Goal: Task Accomplishment & Management: Manage account settings

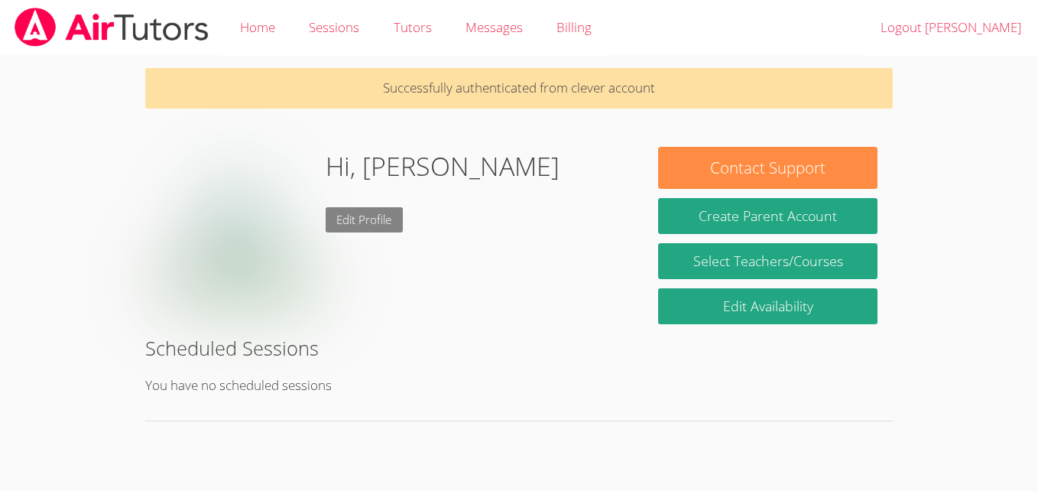
click at [381, 219] on link "Edit Profile" at bounding box center [365, 219] width 78 height 25
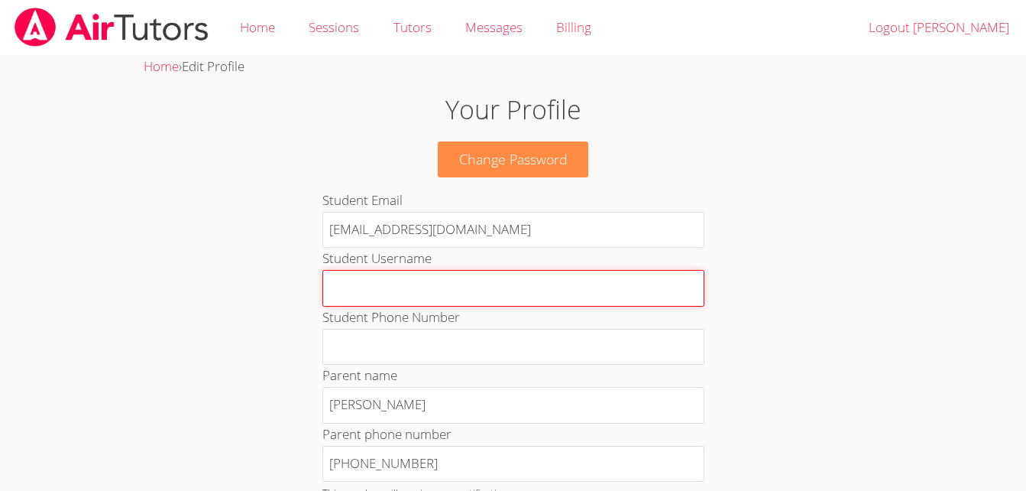
click at [524, 286] on input "Student Username" at bounding box center [513, 288] width 382 height 37
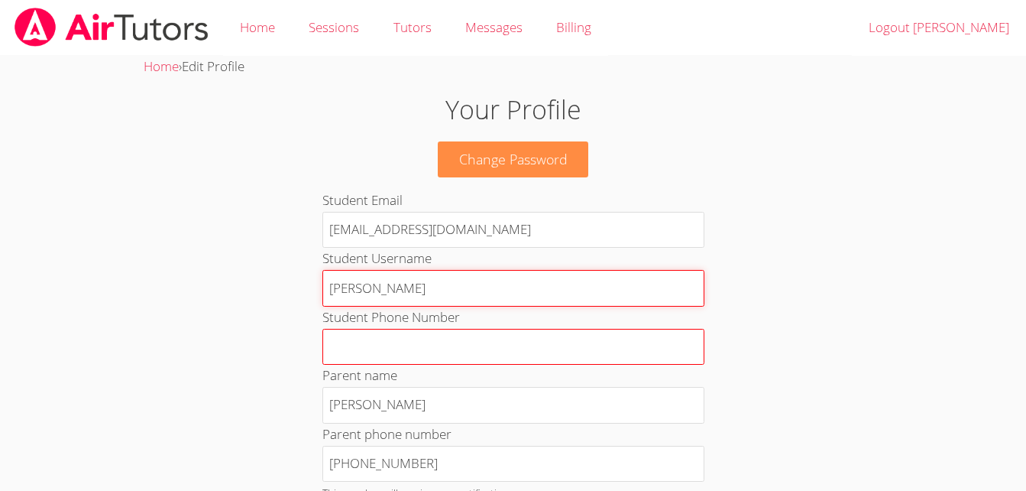
type input "Bianca"
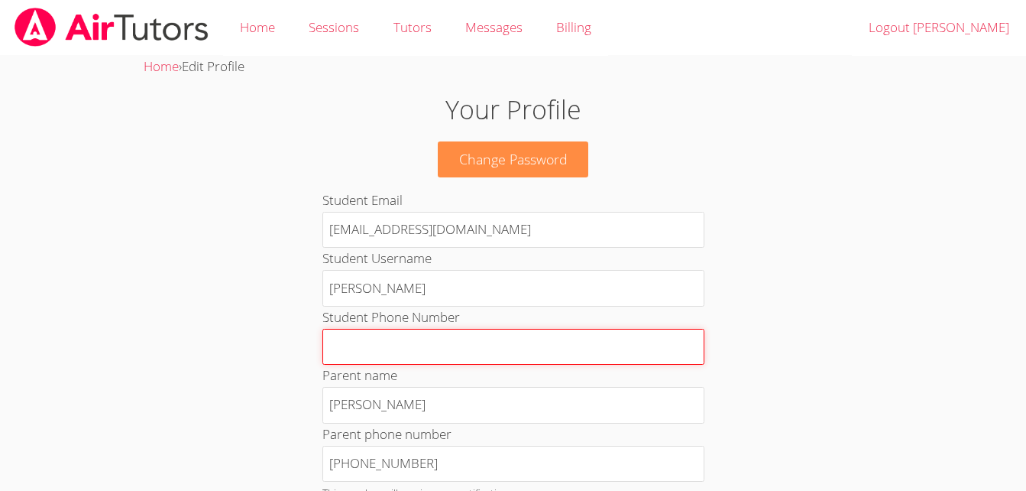
click at [525, 341] on input "Student Phone Number" at bounding box center [513, 347] width 382 height 37
type input "4"
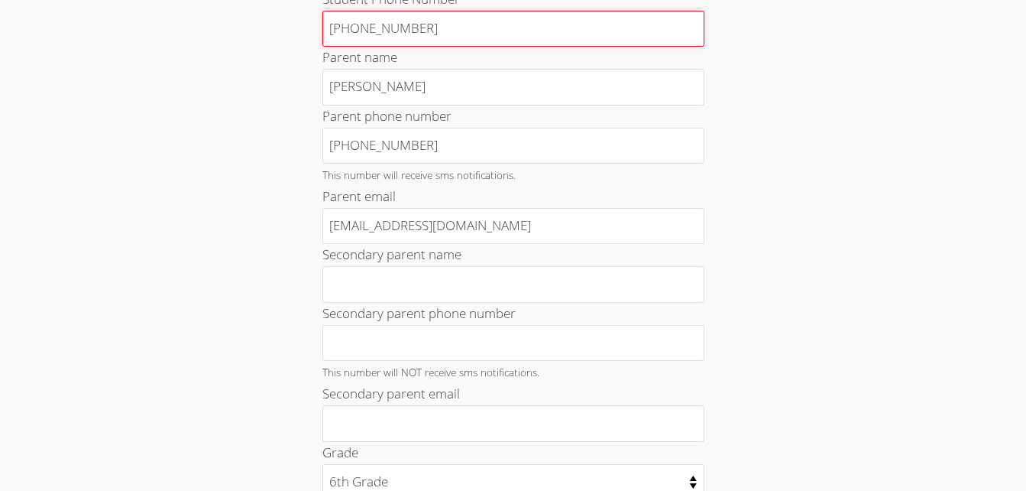
scroll to position [339, 0]
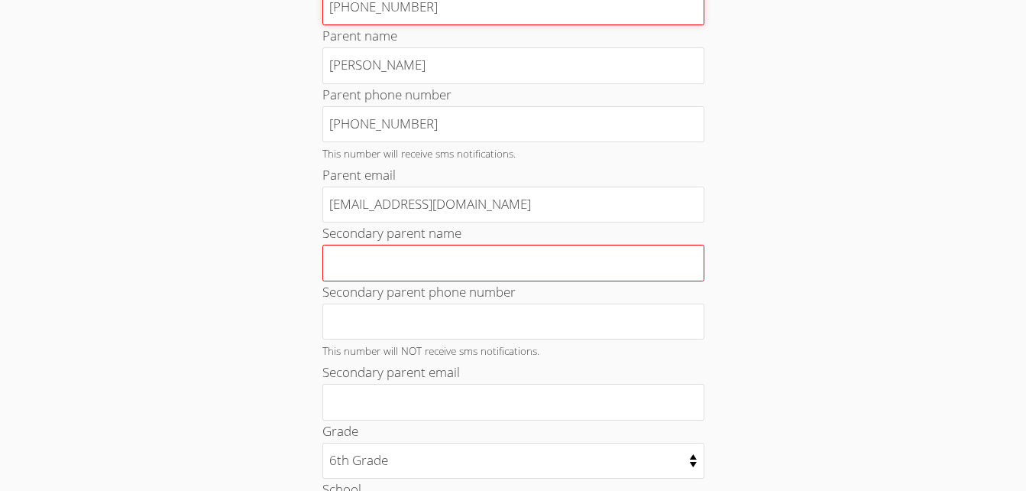
type input "209 665 8520"
click at [488, 251] on input "Secondary parent name" at bounding box center [513, 263] width 382 height 37
type input "c"
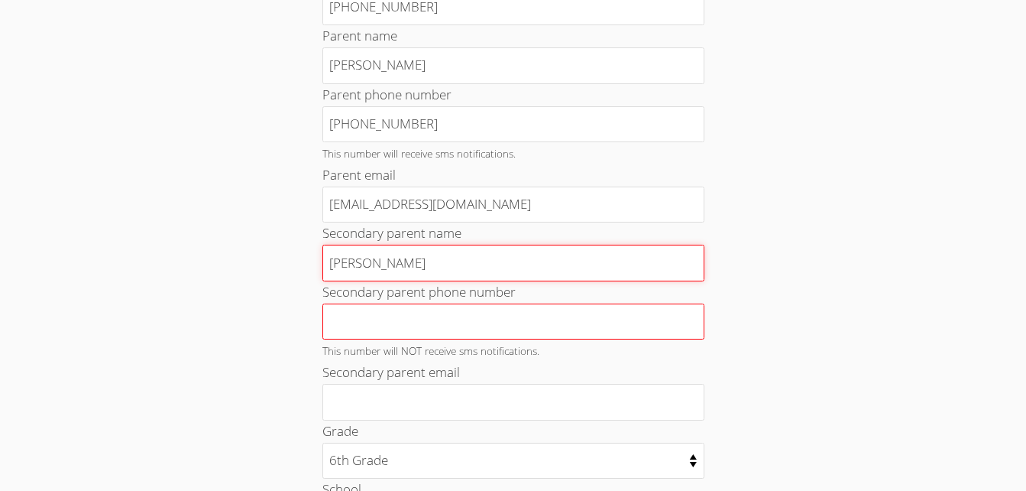
type input "Carla Ancheta"
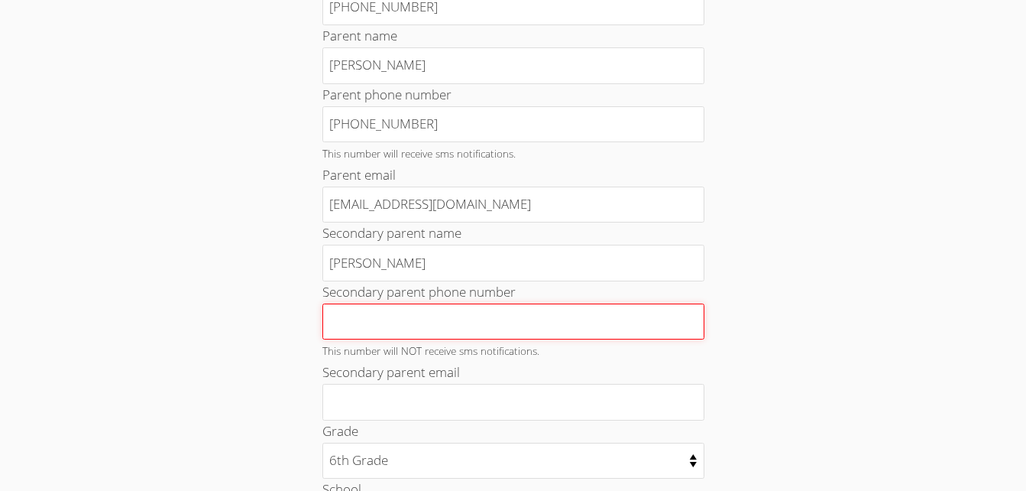
click at [439, 317] on input "Secondary parent phone number" at bounding box center [513, 321] width 382 height 37
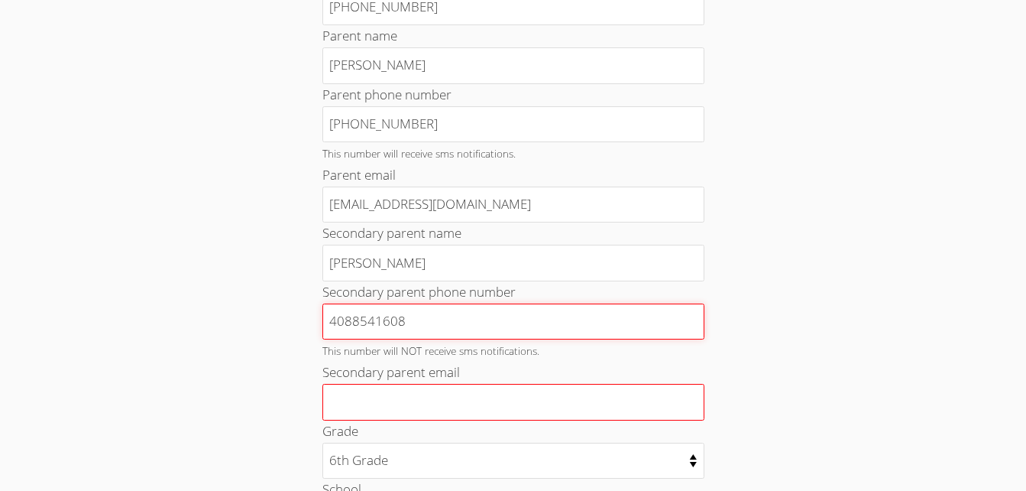
type input "4088541608"
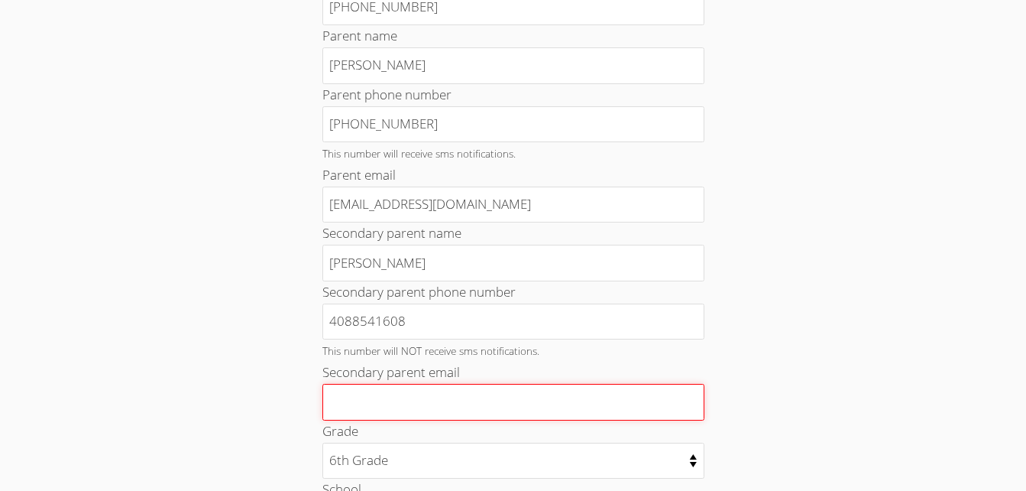
click at [425, 394] on input "Secondary parent email" at bounding box center [513, 402] width 382 height 37
drag, startPoint x: 423, startPoint y: 441, endPoint x: 423, endPoint y: 409, distance: 32.1
click at [423, 409] on form "Student Email 10360178@student.tusd.net Student Username Bianca Student Phone N…" at bounding box center [513, 361] width 382 height 1022
click at [423, 409] on input "Secondary parent email" at bounding box center [513, 402] width 382 height 37
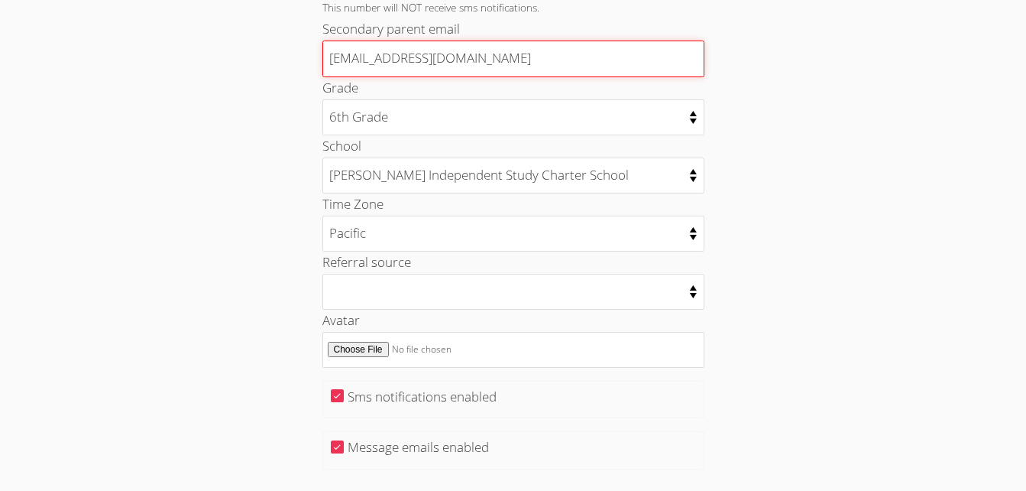
scroll to position [683, 0]
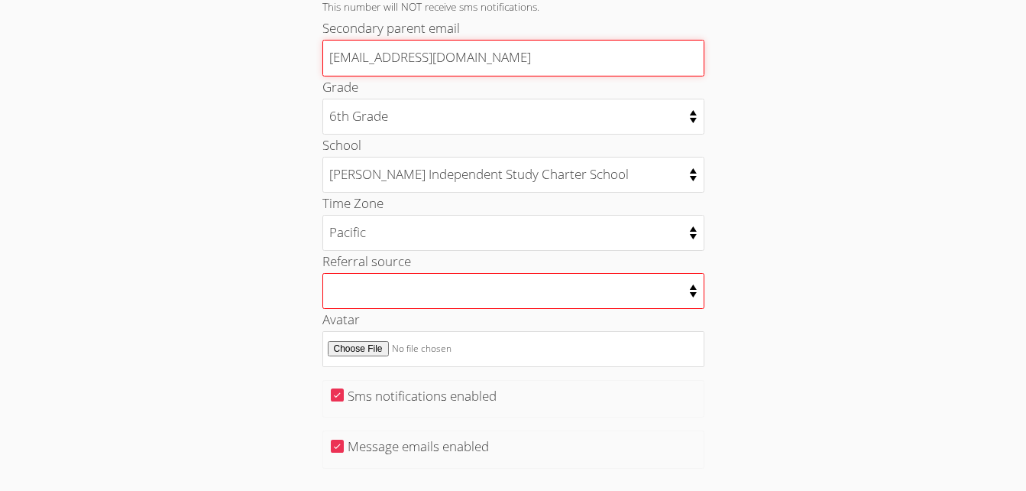
type input "pcarlalim@gmail.com"
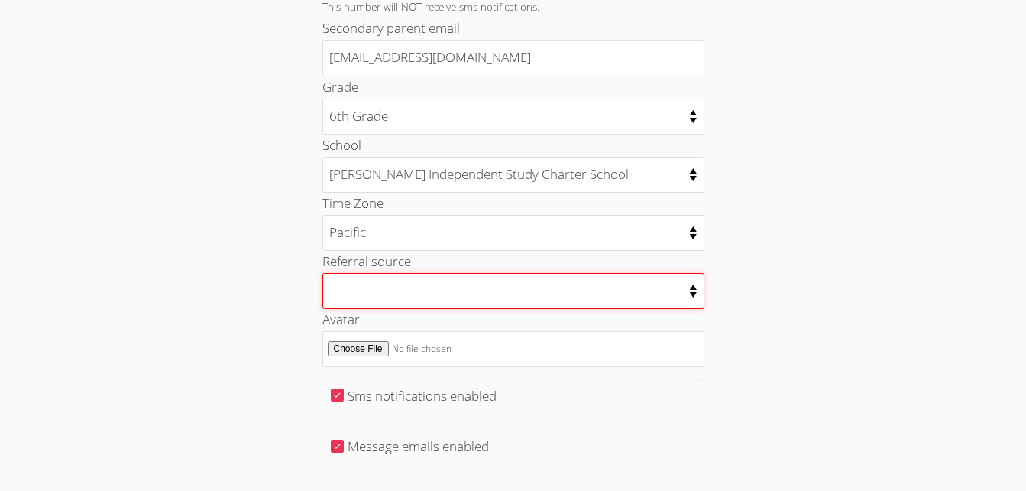
click at [692, 296] on select "College counselor Educational consultant Facebook Family referral Newspaper Sch…" at bounding box center [513, 291] width 382 height 36
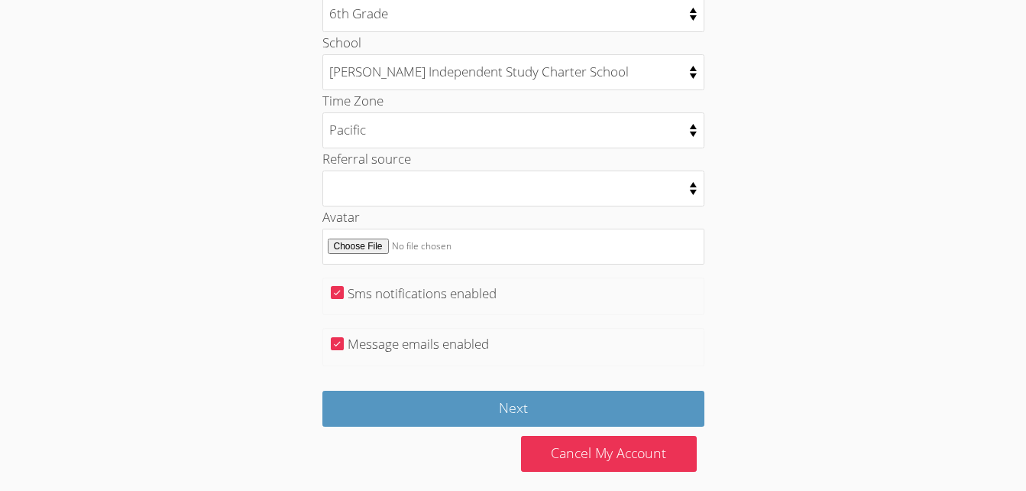
scroll to position [794, 0]
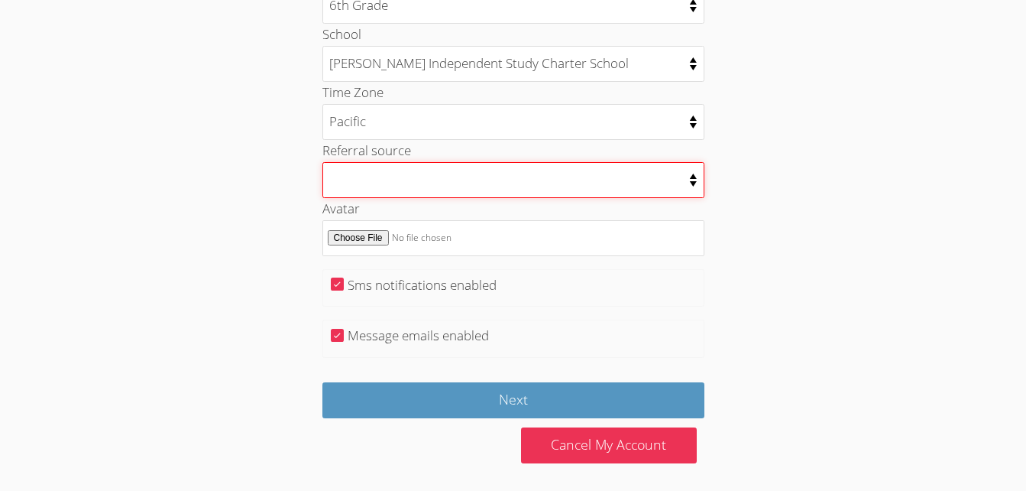
click at [692, 183] on select "College counselor Educational consultant Facebook Family referral Newspaper Sch…" at bounding box center [513, 180] width 382 height 36
select select "school_administrator"
click at [322, 162] on select "College counselor Educational consultant Facebook Family referral Newspaper Sch…" at bounding box center [513, 180] width 382 height 36
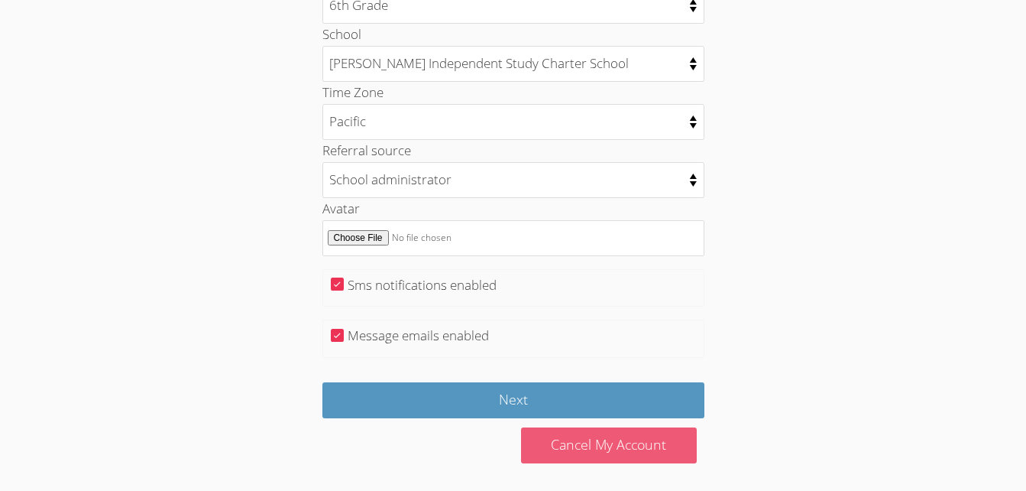
click at [607, 438] on link "Cancel My Account" at bounding box center [609, 445] width 176 height 36
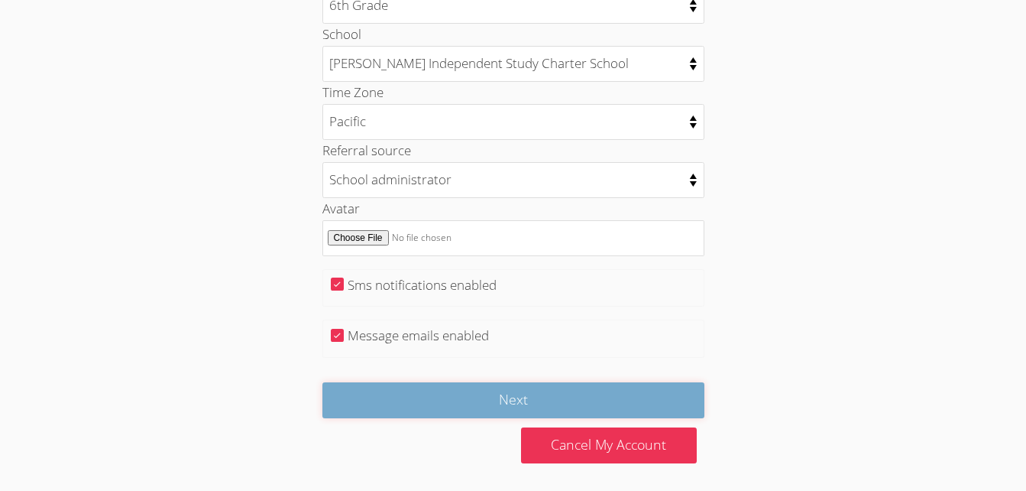
click at [507, 395] on input "Next" at bounding box center [513, 400] width 382 height 36
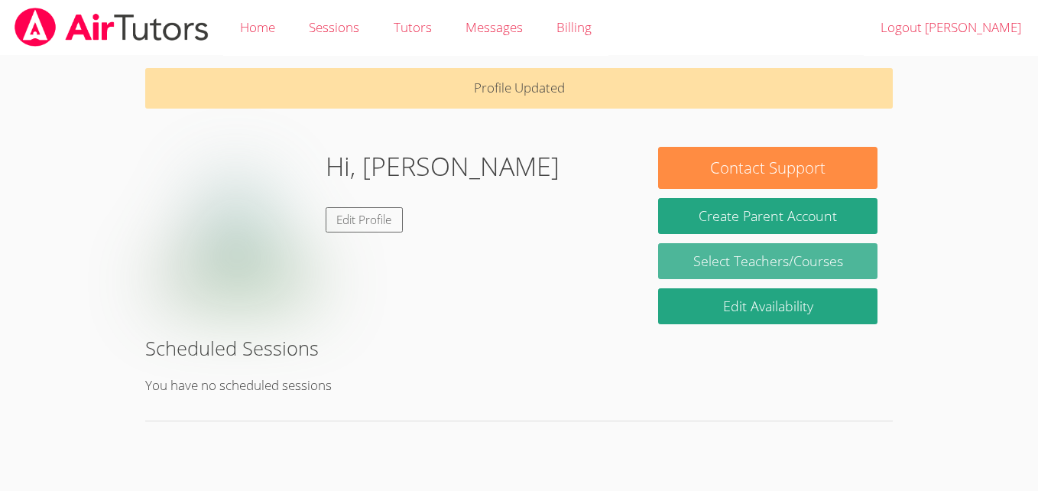
click at [763, 264] on link "Select Teachers/Courses" at bounding box center [767, 261] width 219 height 36
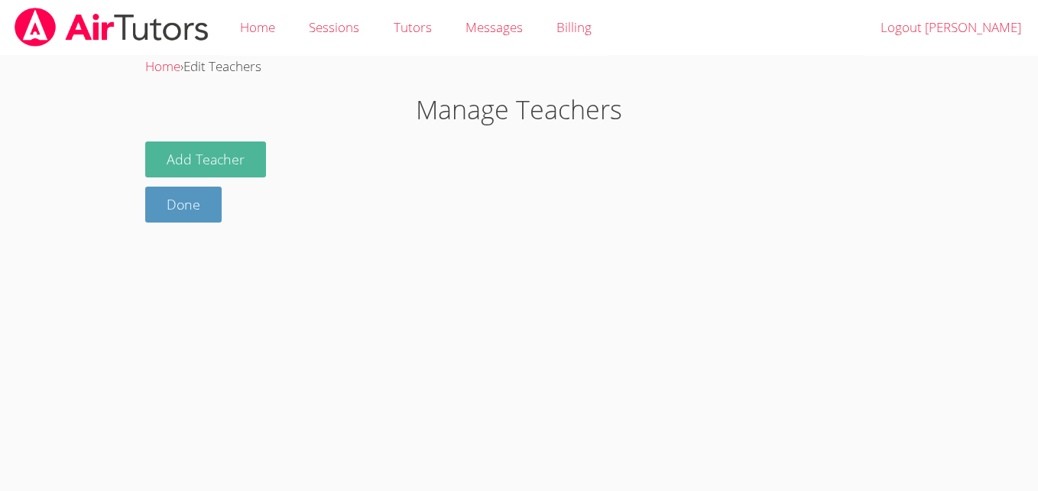
click at [222, 154] on button "Add Teacher" at bounding box center [205, 159] width 121 height 36
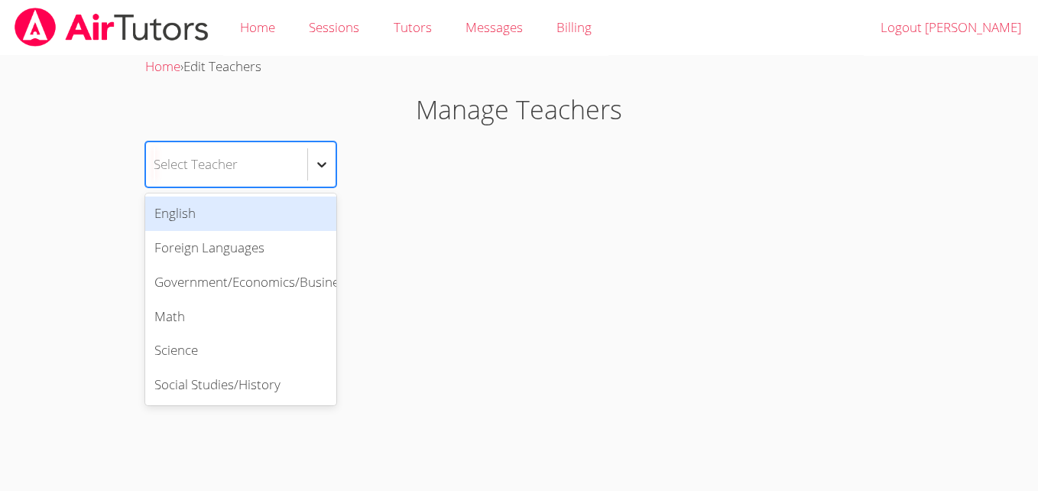
click at [324, 161] on icon at bounding box center [321, 164] width 15 height 15
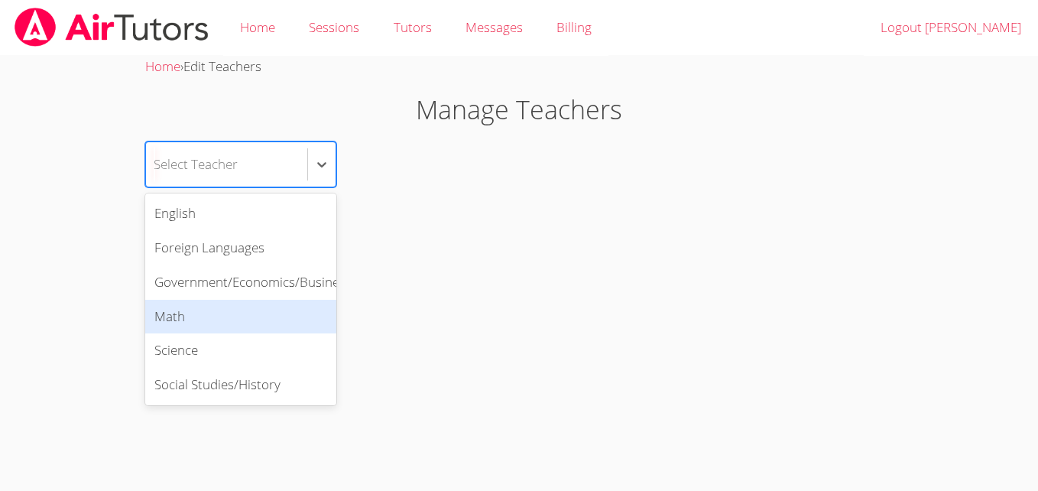
click at [228, 327] on div "Math" at bounding box center [240, 317] width 191 height 34
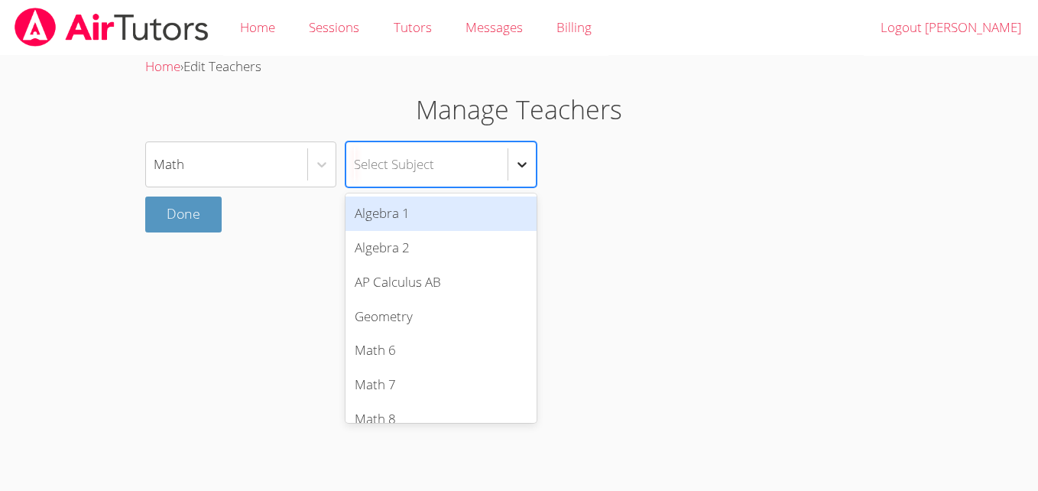
click at [523, 164] on icon at bounding box center [521, 164] width 9 height 5
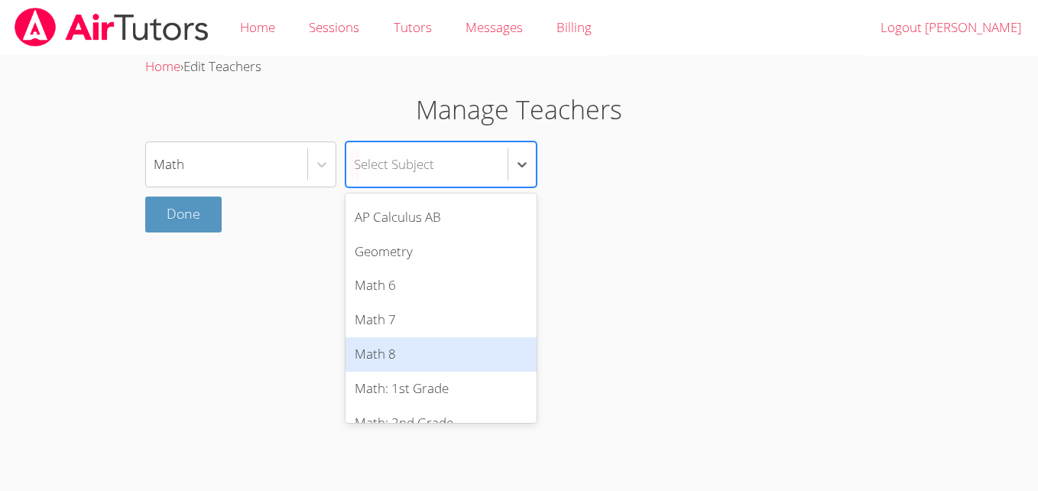
scroll to position [25, 0]
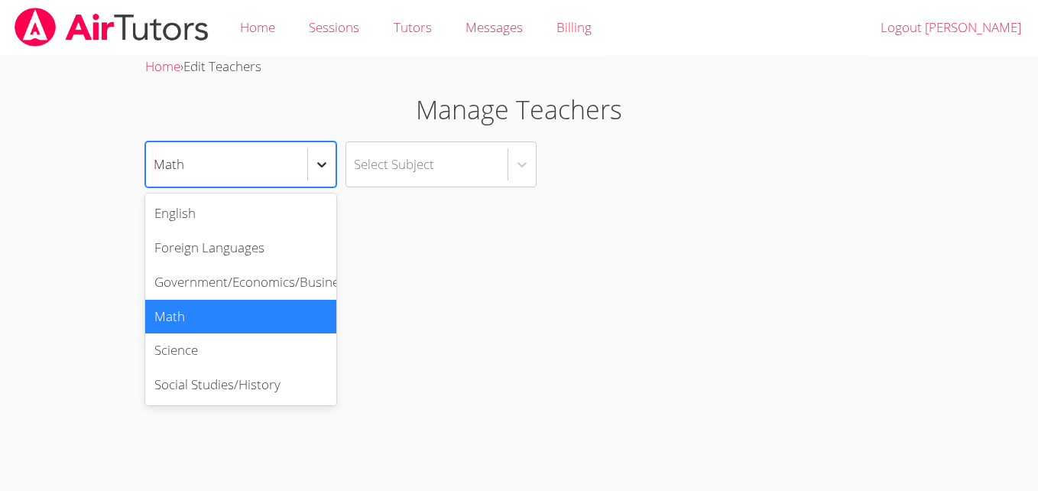
click at [315, 173] on div at bounding box center [322, 165] width 28 height 28
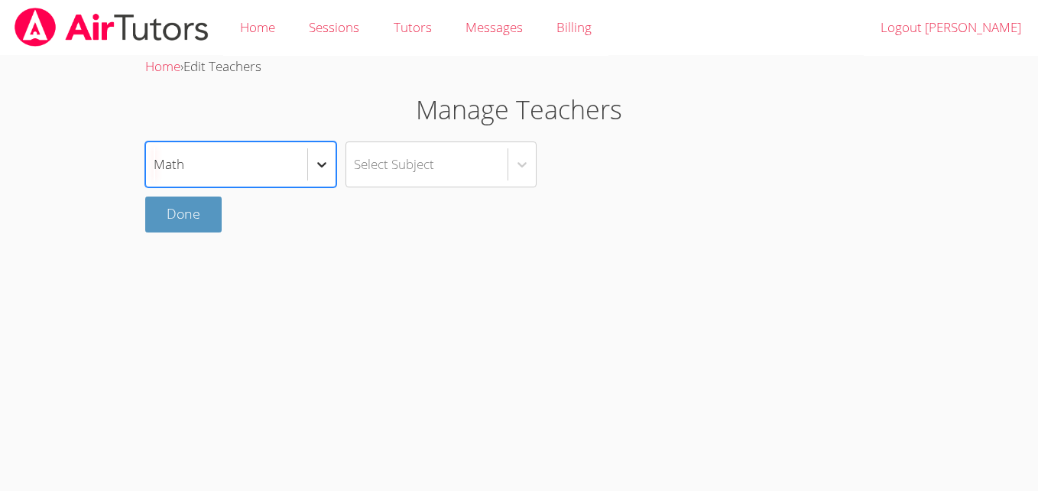
drag, startPoint x: 254, startPoint y: 185, endPoint x: 319, endPoint y: 167, distance: 67.3
click at [319, 167] on div "Math" at bounding box center [240, 164] width 191 height 46
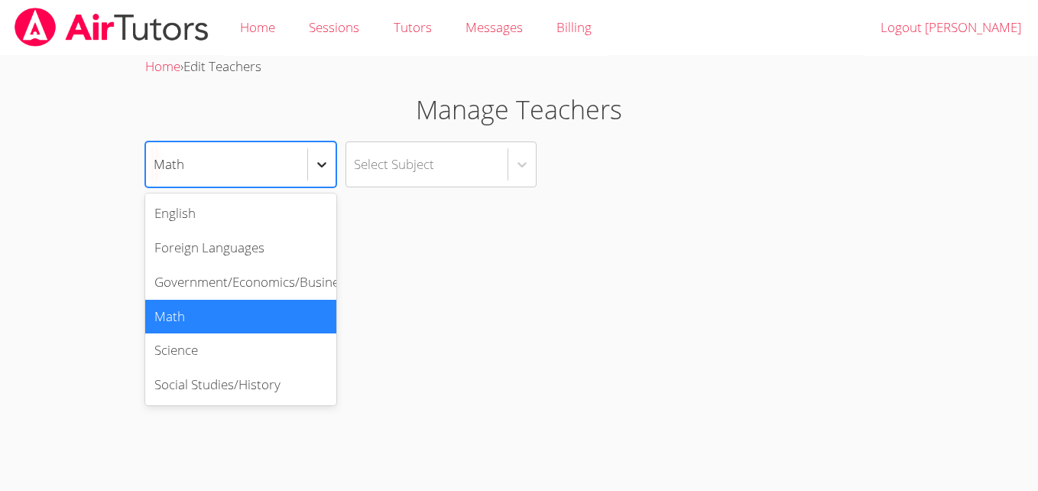
click at [319, 167] on icon at bounding box center [321, 164] width 15 height 15
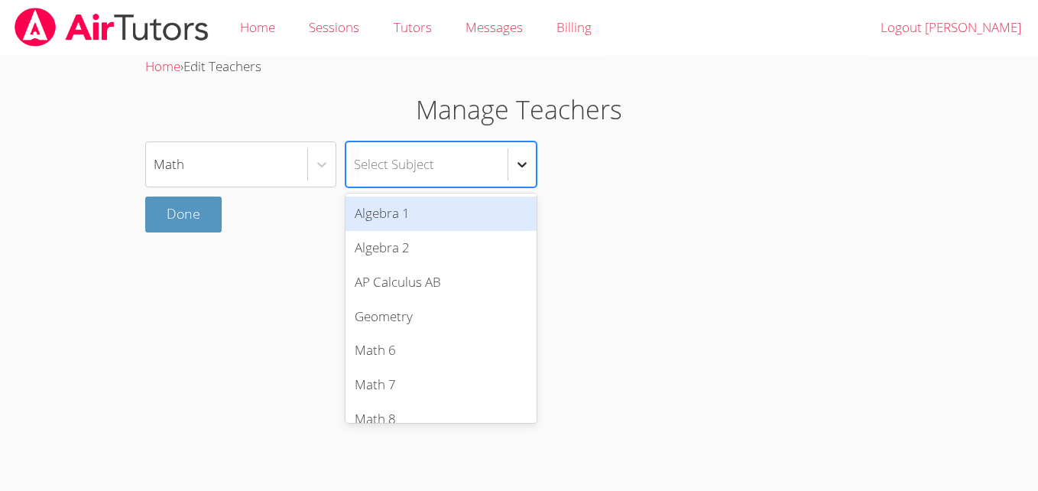
click at [514, 165] on icon at bounding box center [521, 164] width 15 height 15
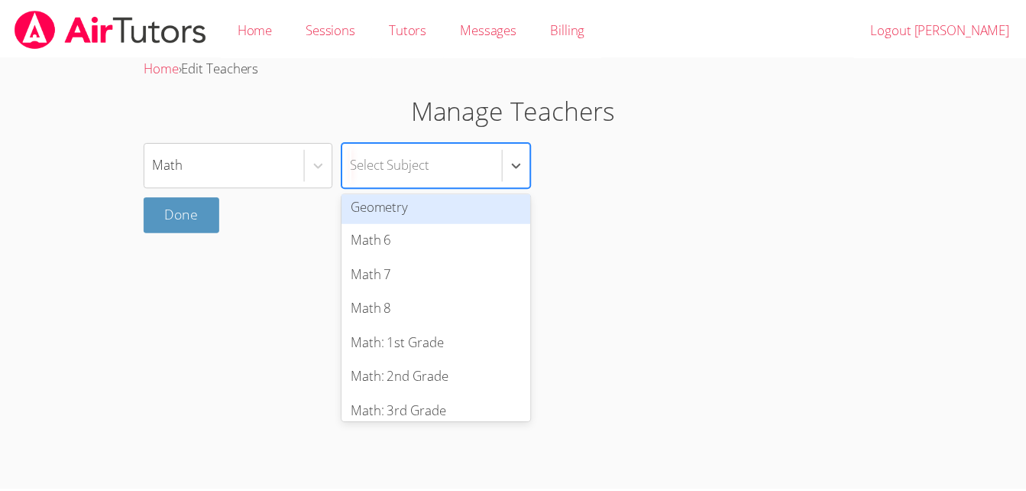
scroll to position [110, 0]
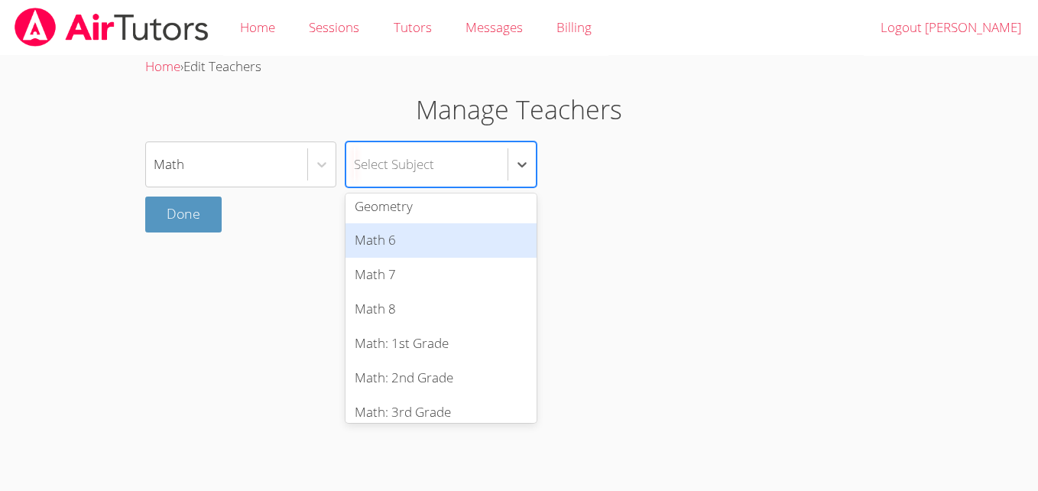
click at [449, 223] on div "Math 6" at bounding box center [440, 240] width 191 height 34
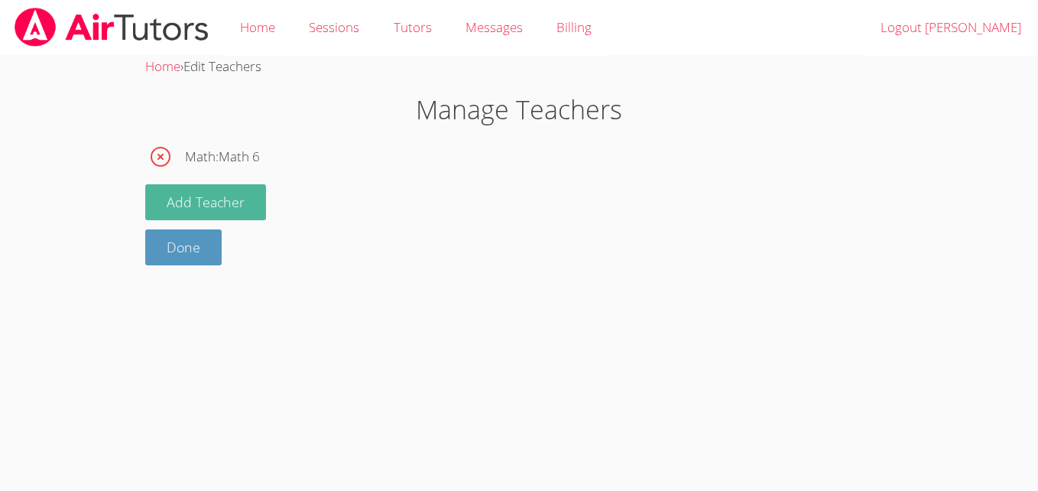
click at [247, 212] on button "Add Teacher" at bounding box center [205, 202] width 121 height 36
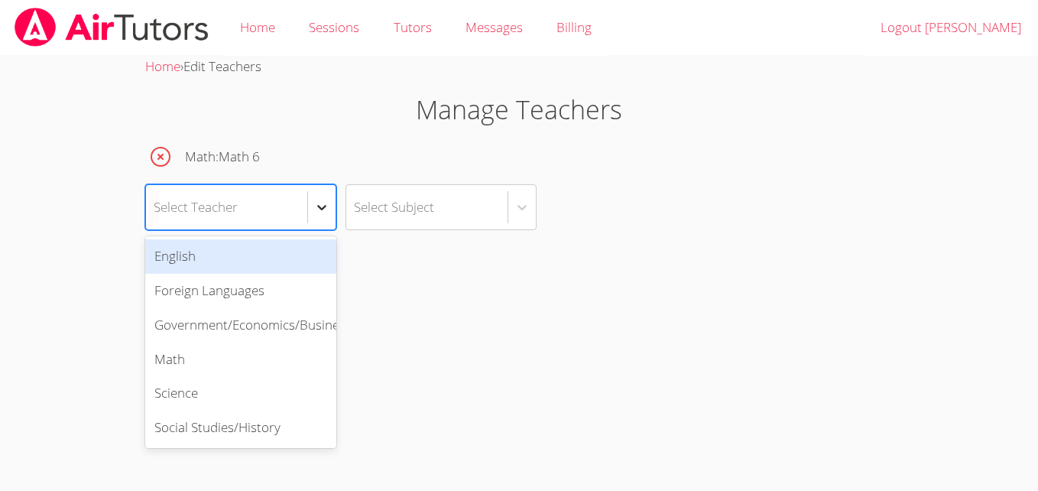
click at [329, 207] on icon at bounding box center [321, 206] width 15 height 15
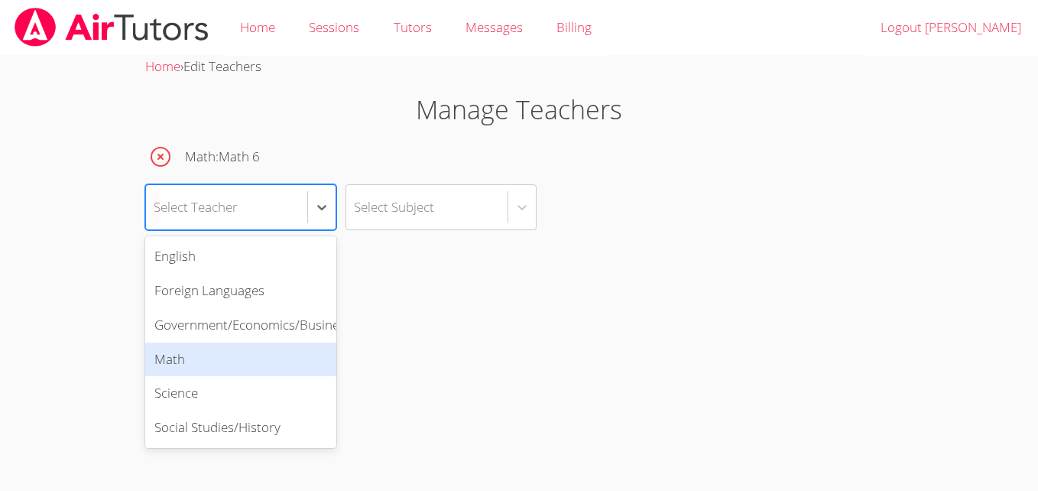
click at [290, 358] on div "Math" at bounding box center [240, 359] width 191 height 34
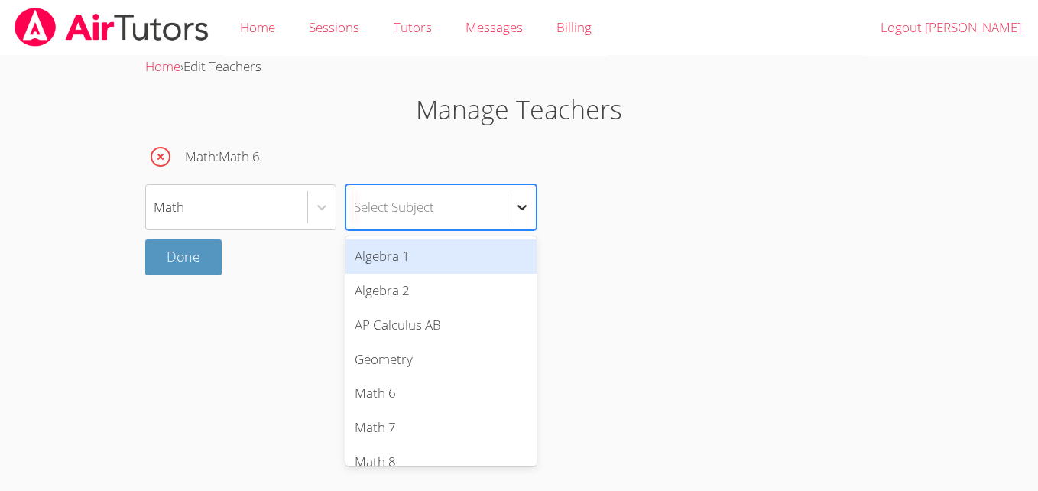
click at [529, 201] on icon at bounding box center [521, 206] width 15 height 15
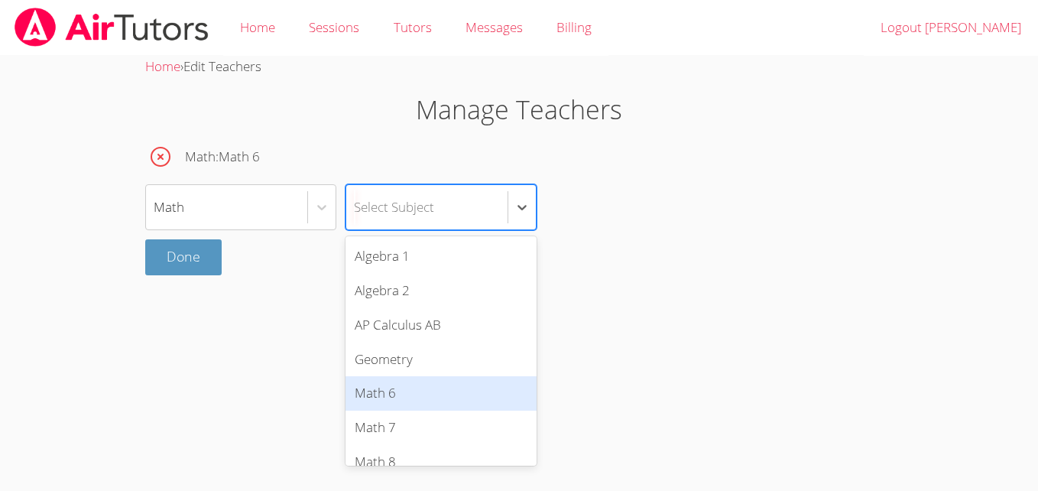
click at [462, 390] on div "Math 6" at bounding box center [440, 393] width 191 height 34
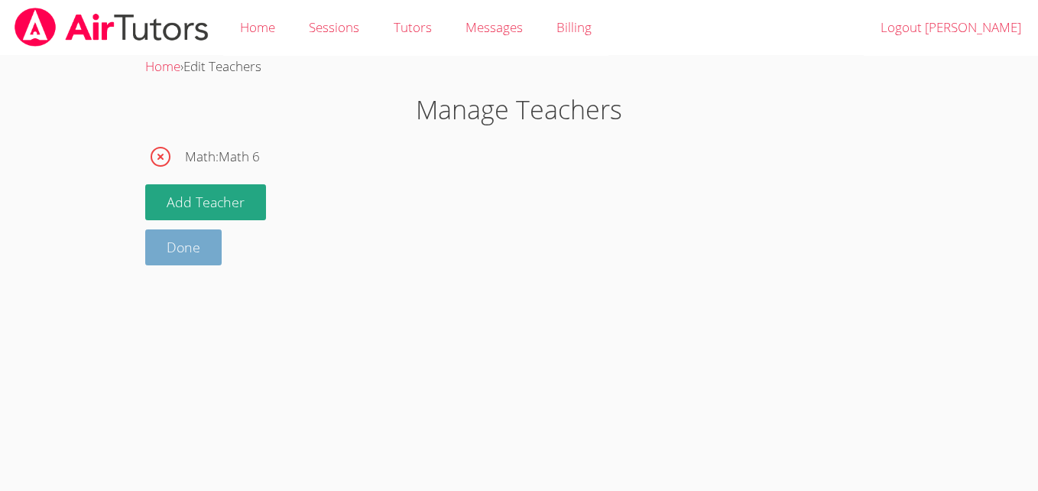
click at [217, 246] on link "Done" at bounding box center [183, 247] width 76 height 36
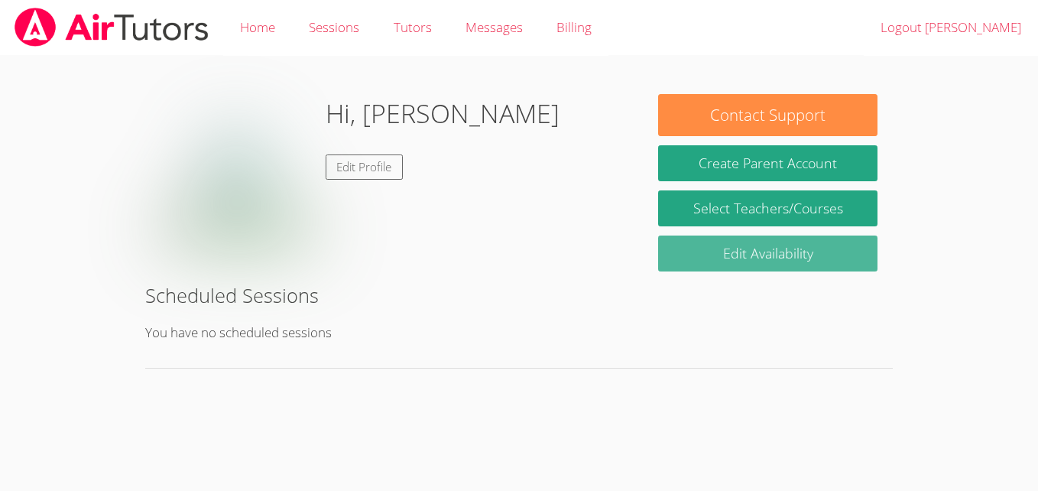
click at [734, 252] on link "Edit Availability" at bounding box center [767, 253] width 219 height 36
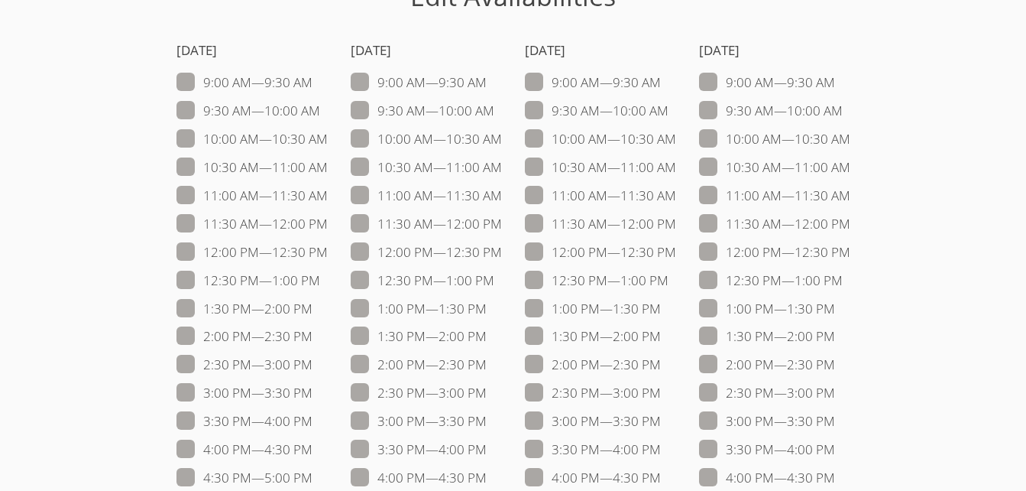
scroll to position [114, 0]
click at [320, 116] on span at bounding box center [320, 110] width 0 height 18
click at [320, 113] on input "9:30 AM — 10:00 AM" at bounding box center [326, 106] width 13 height 13
checkbox input "true"
click at [494, 117] on span at bounding box center [494, 110] width 0 height 18
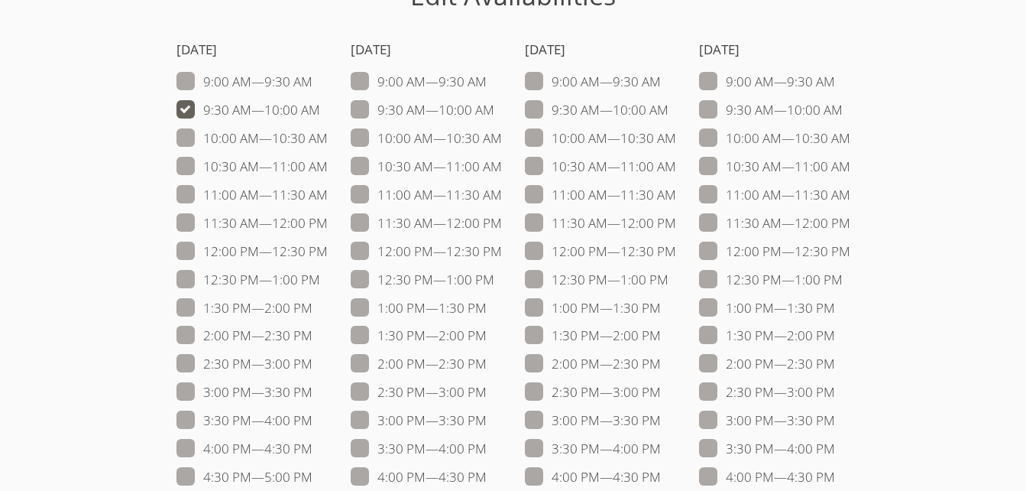
click at [494, 113] on input "9:30 AM — 10:00 AM" at bounding box center [500, 106] width 13 height 13
checkbox input "true"
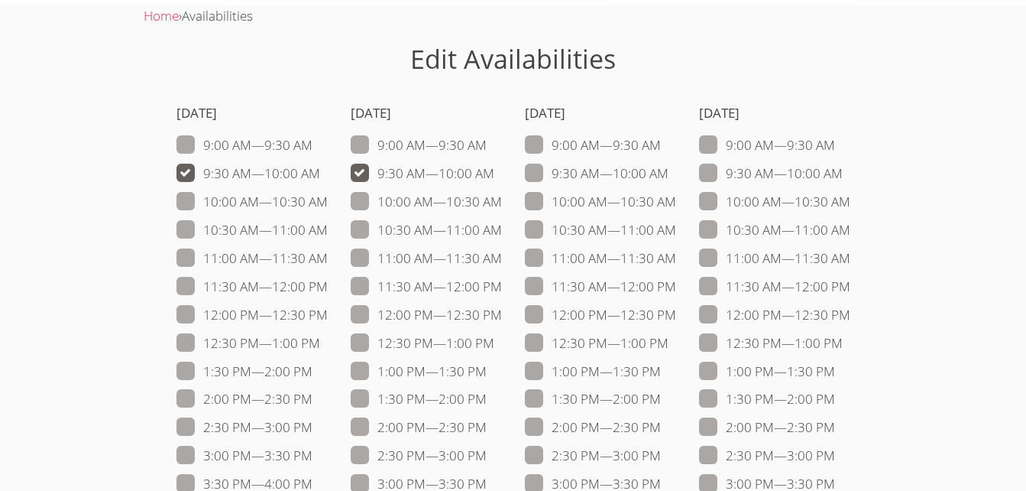
scroll to position [50, 0]
click at [850, 312] on span at bounding box center [850, 315] width 0 height 18
click at [850, 312] on input "12:00 PM — 12:30 PM" at bounding box center [856, 312] width 13 height 13
checkbox input "true"
click at [843, 346] on span at bounding box center [843, 344] width 0 height 18
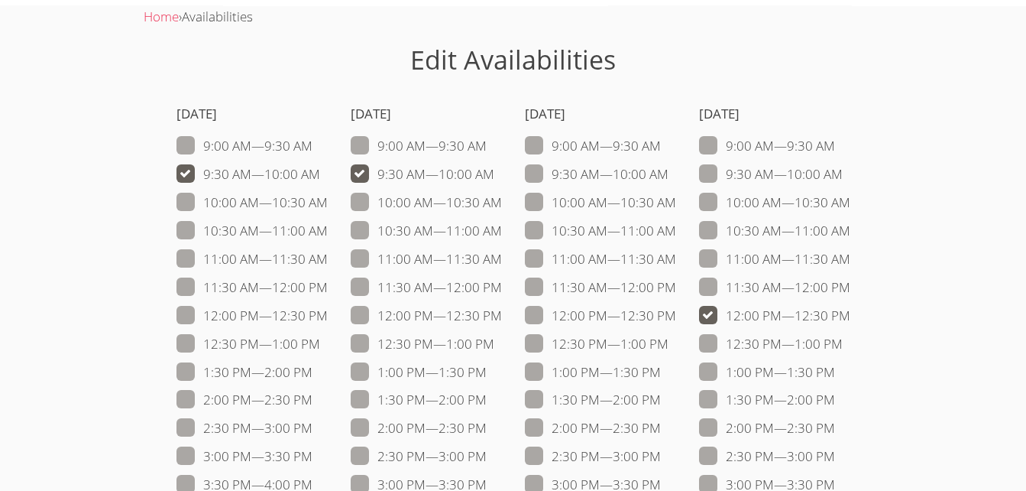
click at [843, 346] on input "12:30 PM — 1:00 PM" at bounding box center [849, 340] width 13 height 13
checkbox input "true"
click at [850, 322] on span at bounding box center [850, 315] width 0 height 18
click at [850, 319] on input "12:00 PM — 12:30 PM" at bounding box center [856, 312] width 13 height 13
checkbox input "false"
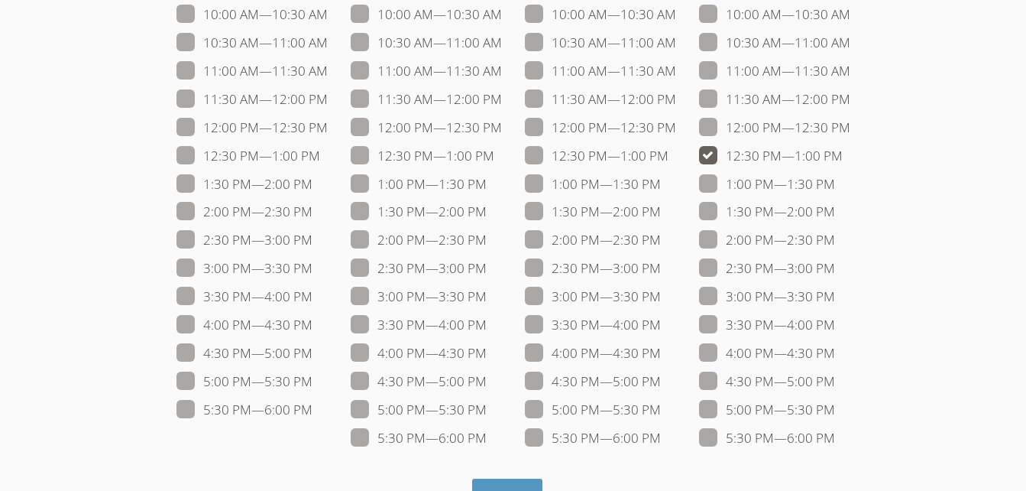
scroll to position [283, 0]
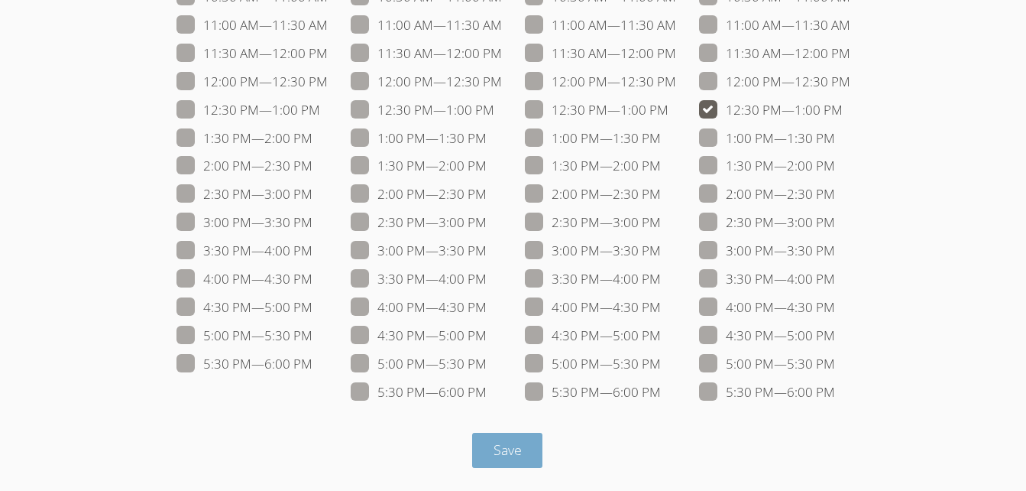
click at [527, 465] on button "Save" at bounding box center [507, 450] width 71 height 36
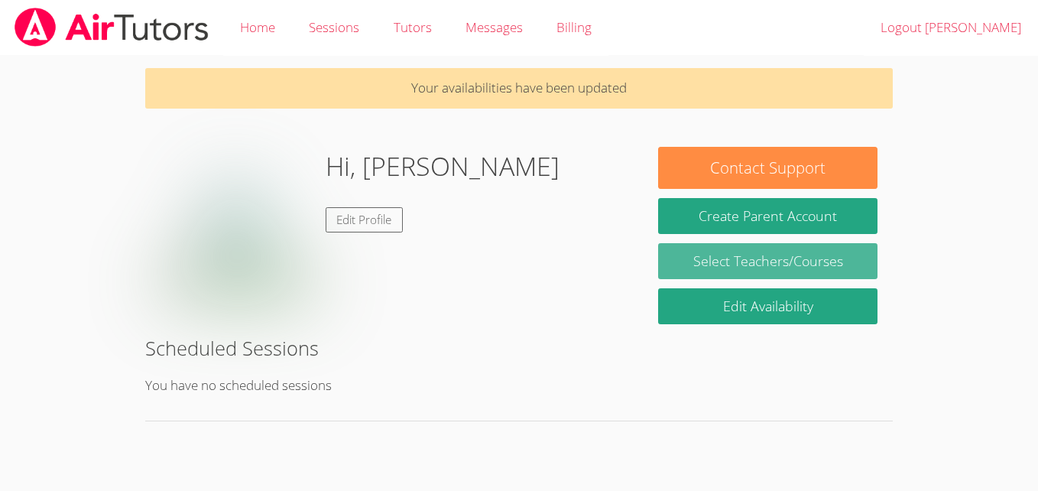
click at [729, 276] on link "Select Teachers/Courses" at bounding box center [767, 261] width 219 height 36
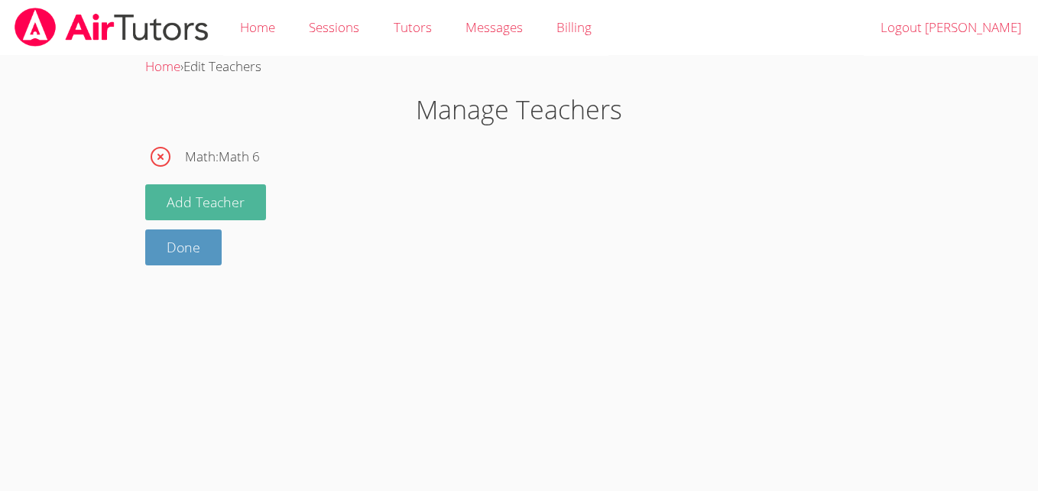
click at [238, 189] on button "Add Teacher" at bounding box center [205, 202] width 121 height 36
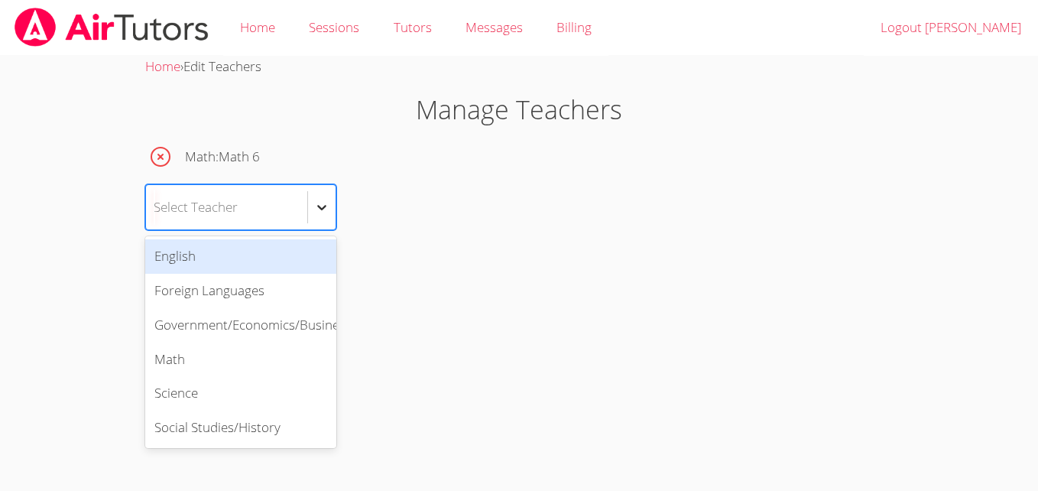
click at [331, 207] on div at bounding box center [322, 207] width 28 height 28
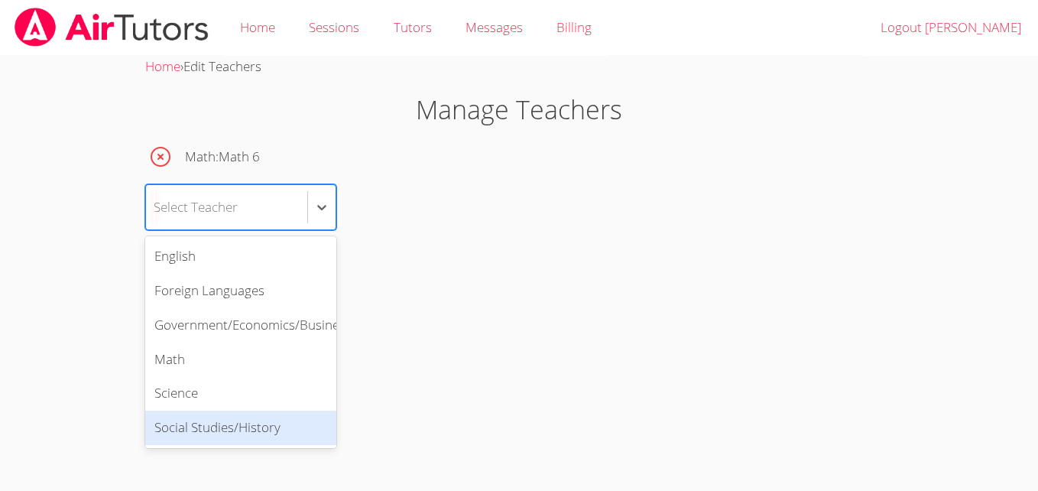
scroll to position [0, 15]
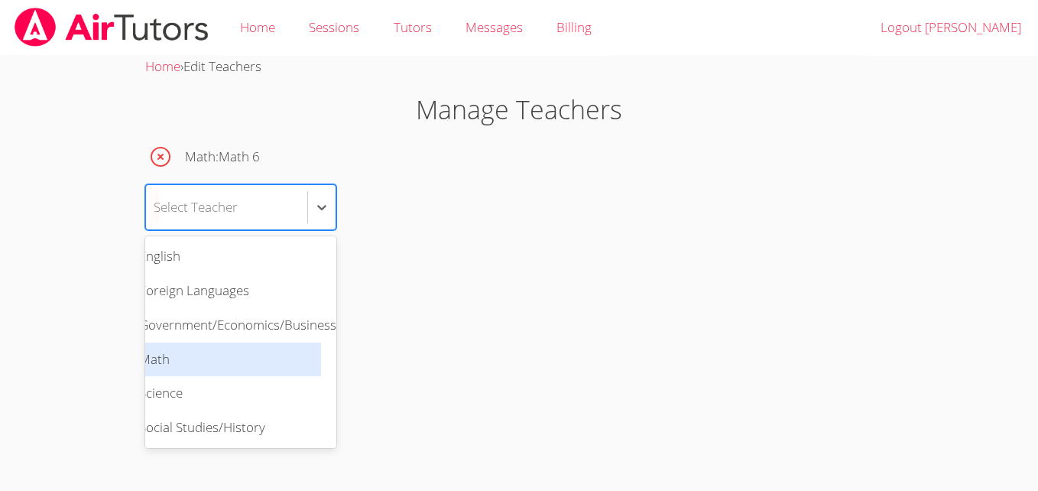
click at [187, 364] on div "Math" at bounding box center [225, 359] width 191 height 34
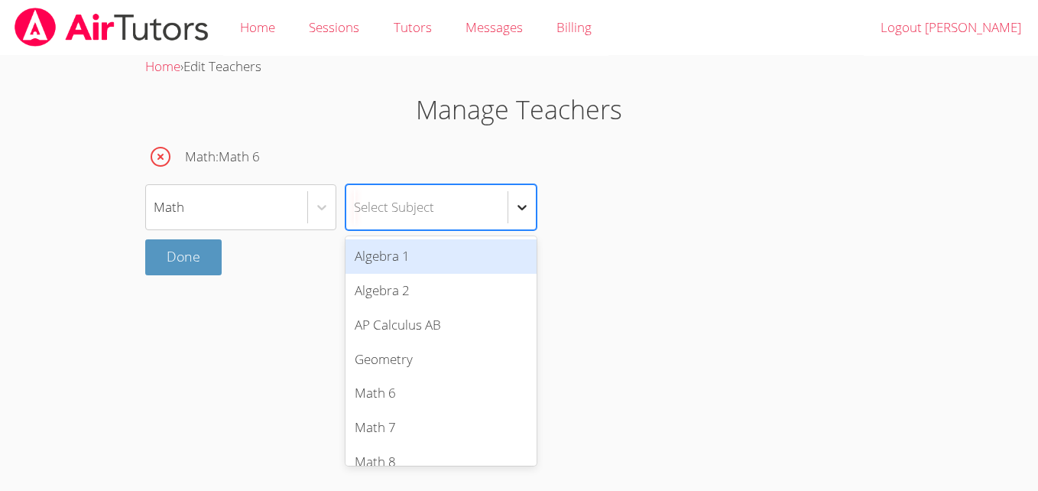
click at [529, 214] on icon at bounding box center [521, 206] width 15 height 15
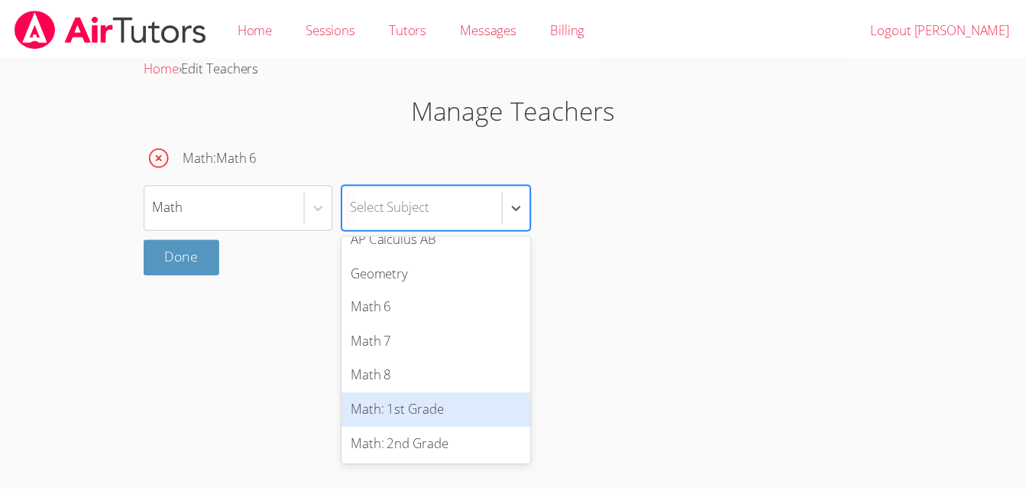
scroll to position [31, 0]
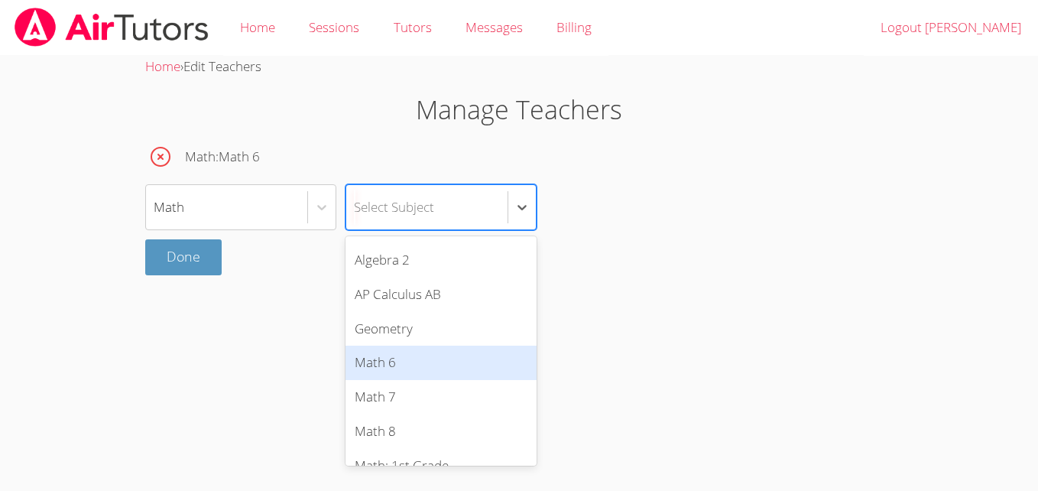
click at [445, 359] on div "Math 6" at bounding box center [440, 362] width 191 height 34
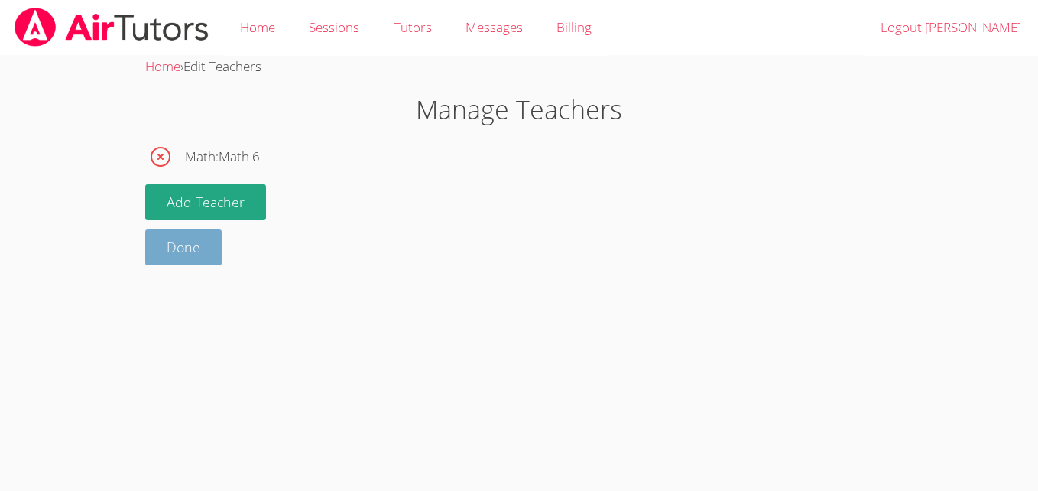
click at [187, 237] on link "Done" at bounding box center [183, 247] width 76 height 36
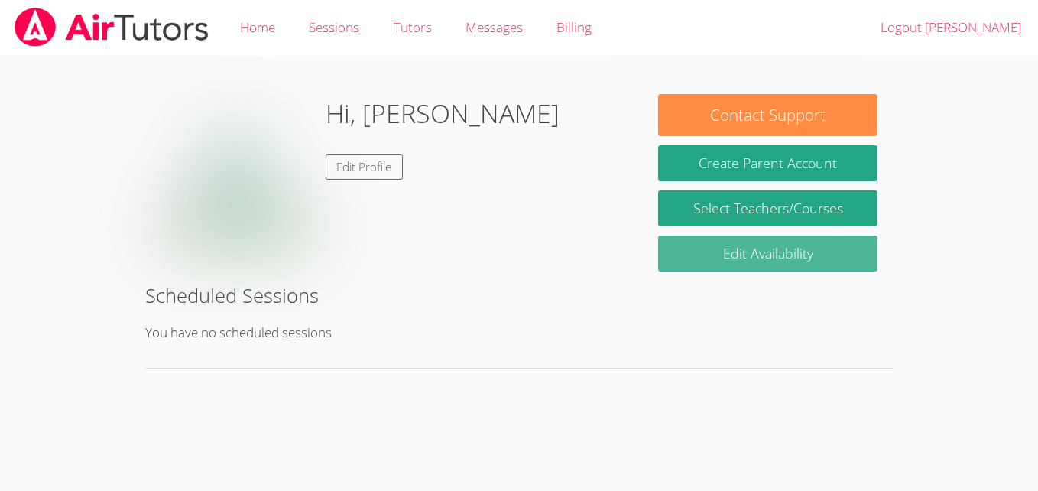
click at [775, 246] on link "Edit Availability" at bounding box center [767, 253] width 219 height 36
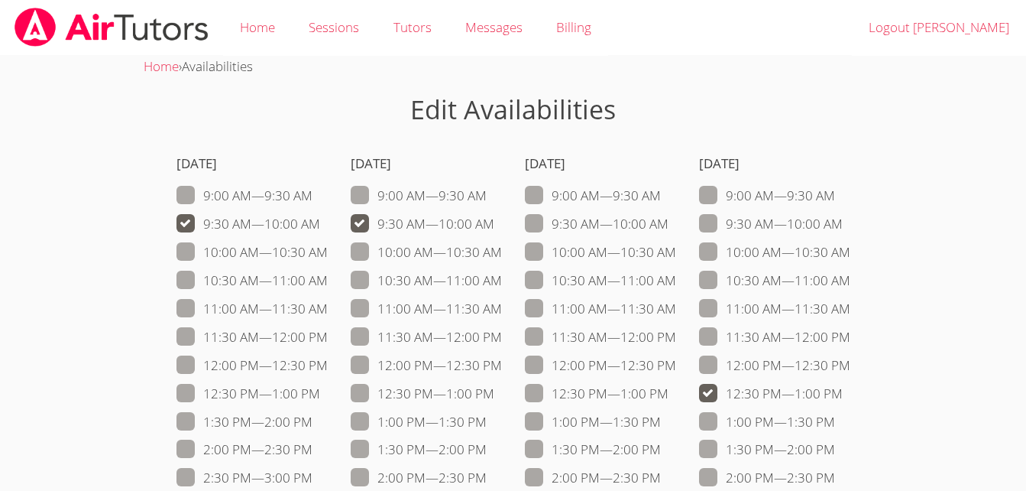
scroll to position [283, 0]
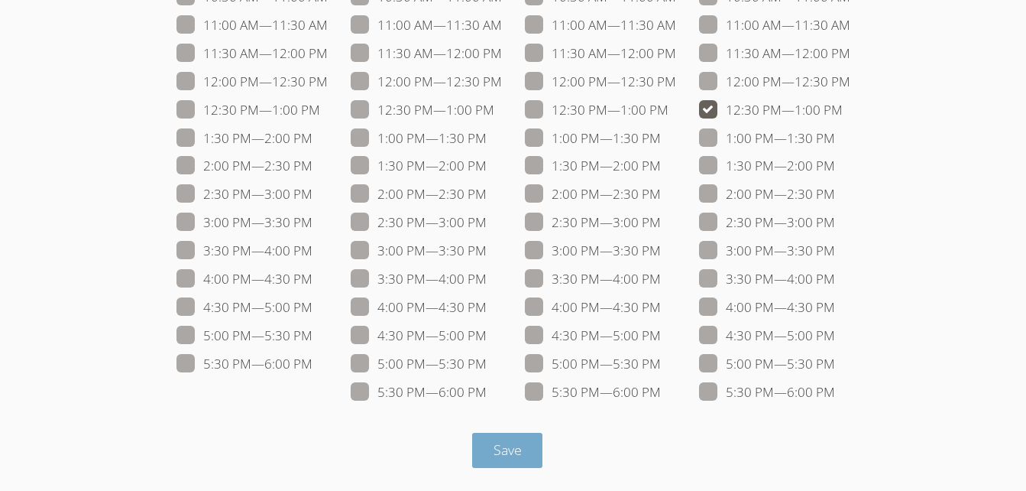
click at [526, 453] on button "Save" at bounding box center [507, 450] width 71 height 36
